Goal: Task Accomplishment & Management: Use online tool/utility

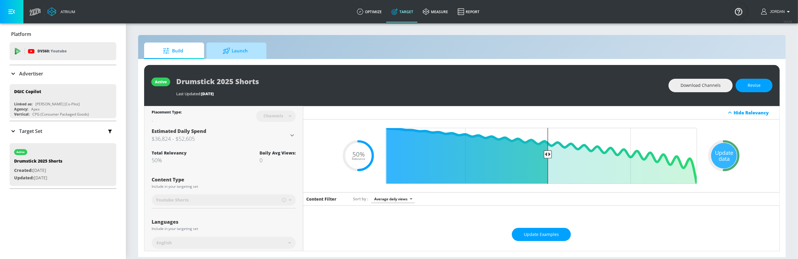
click at [238, 56] on span "Launch" at bounding box center [235, 51] width 46 height 14
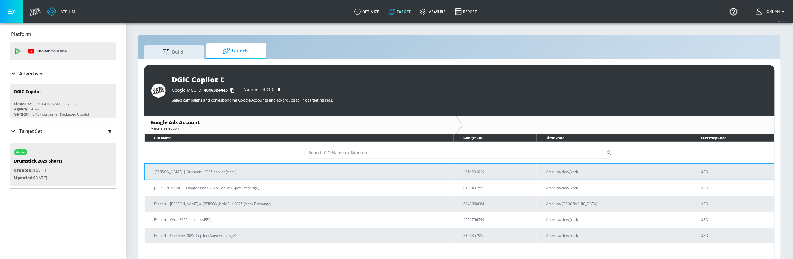
click at [485, 174] on p "4814234019" at bounding box center [497, 172] width 69 height 6
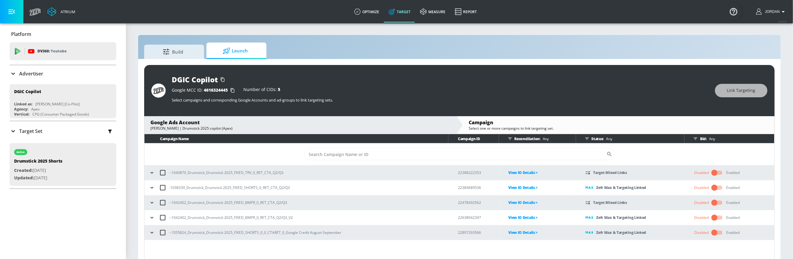
scroll to position [8, 0]
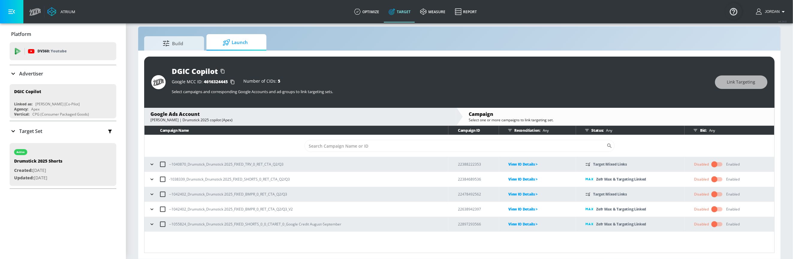
click at [706, 130] on div "Bid: Any" at bounding box center [731, 130] width 80 height 9
click at [702, 130] on div "Bid: Any" at bounding box center [731, 130] width 80 height 9
click at [696, 130] on icon "button" at bounding box center [695, 130] width 5 height 5
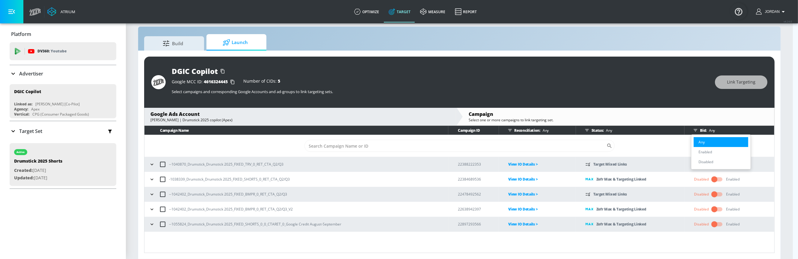
click at [697, 130] on div at bounding box center [399, 129] width 798 height 259
